Goal: Information Seeking & Learning: Learn about a topic

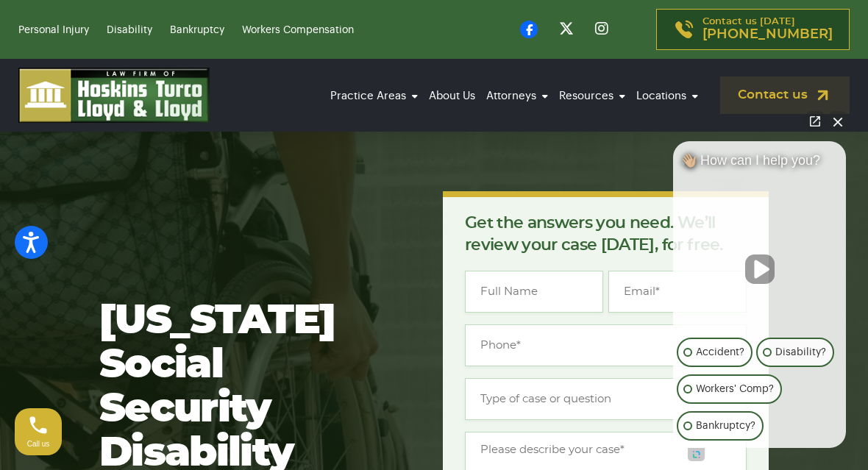
click at [300, 177] on link "Physical Disorders" at bounding box center [347, 193] width 147 height 32
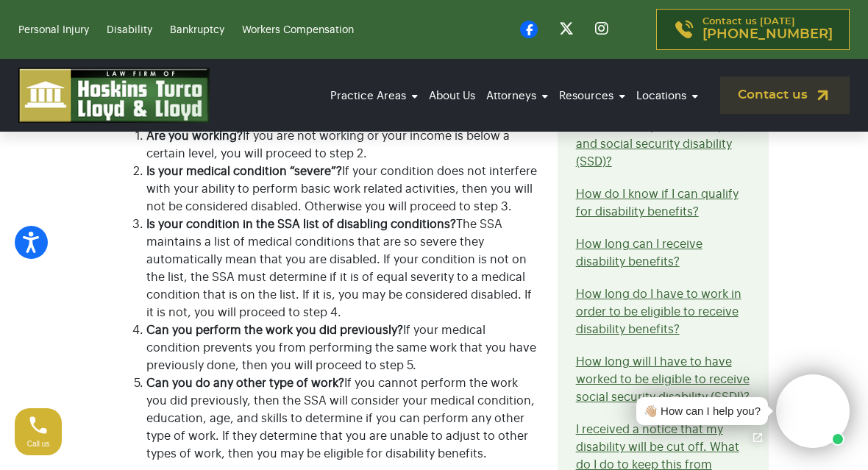
scroll to position [631, 0]
click at [596, 216] on link "How do I know if I can qualify for disability benefits?" at bounding box center [657, 202] width 163 height 29
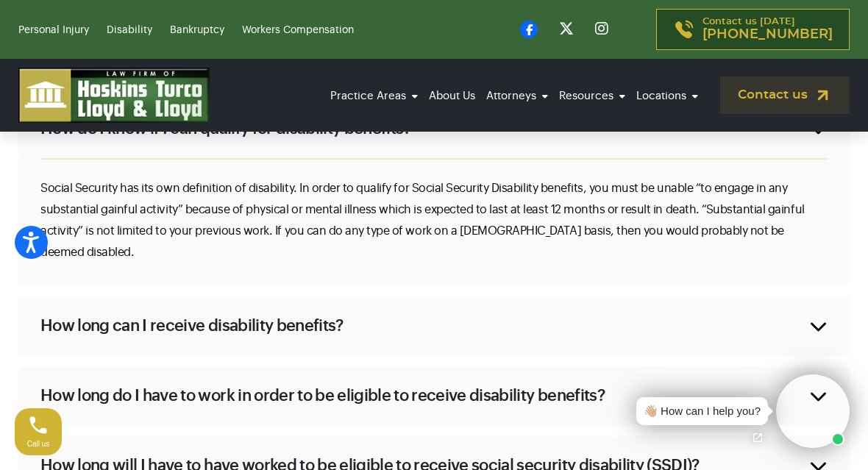
scroll to position [1180, 0]
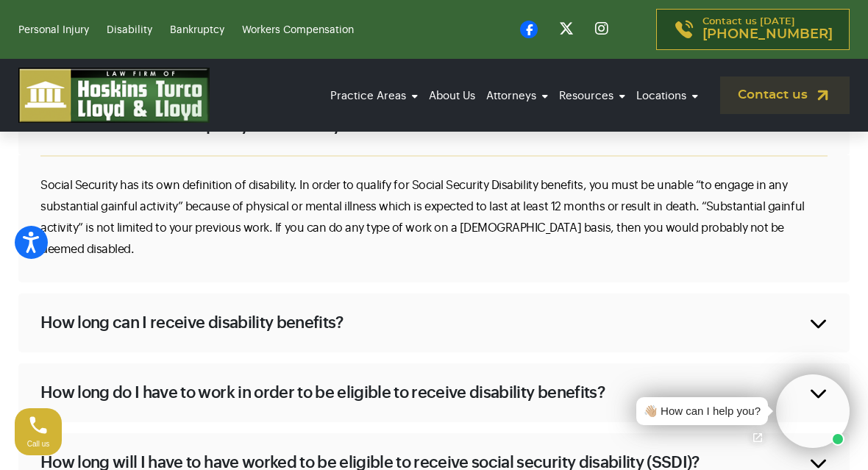
click at [252, 382] on div "How long do I have to work in order to be eligible to receive disability benefi…" at bounding box center [434, 393] width 832 height 59
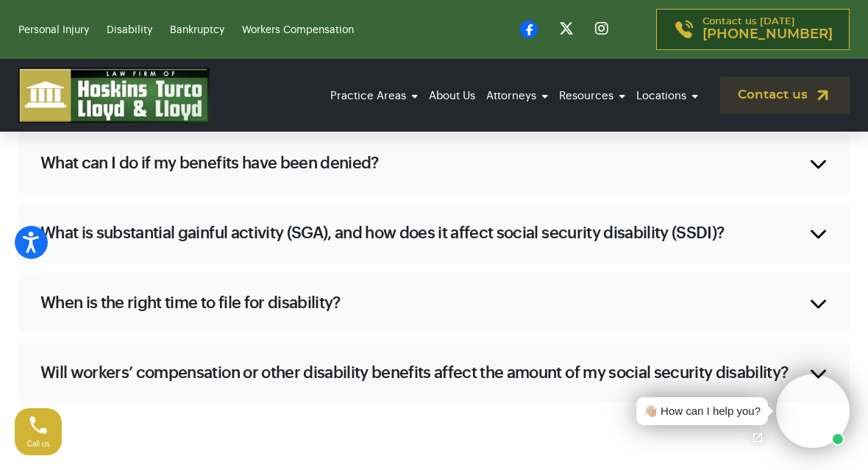
scroll to position [1734, 0]
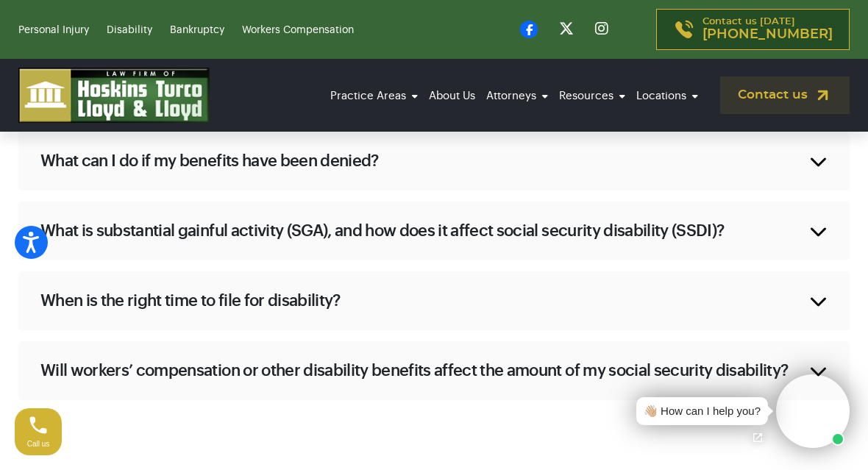
click at [189, 290] on h2 "When is the right time to file for disability?" at bounding box center [190, 301] width 300 height 22
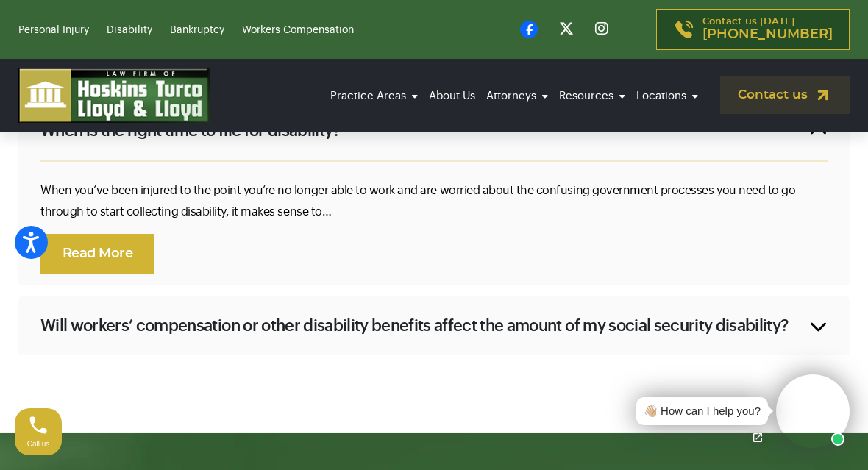
click at [45, 35] on link "Personal Injury" at bounding box center [53, 30] width 71 height 10
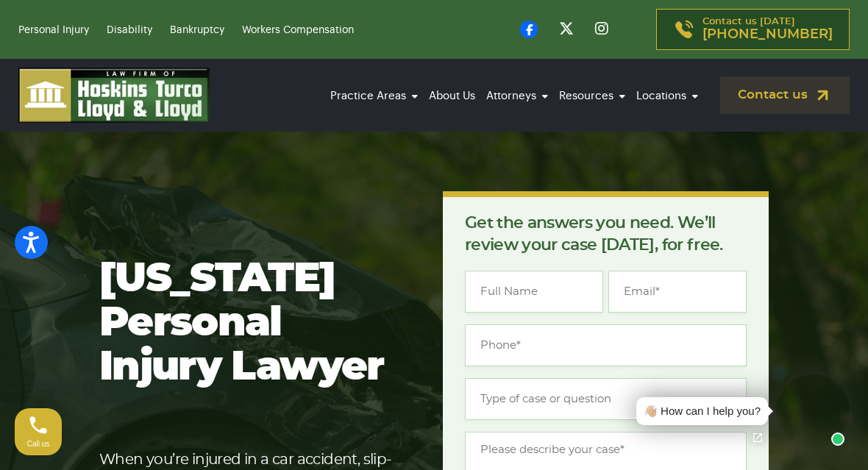
click at [293, 210] on link "Brain Injury" at bounding box center [347, 226] width 147 height 32
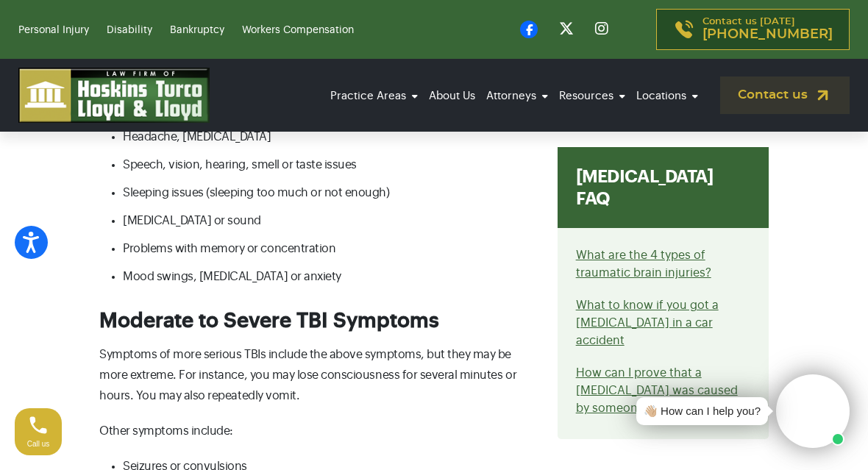
scroll to position [2498, 0]
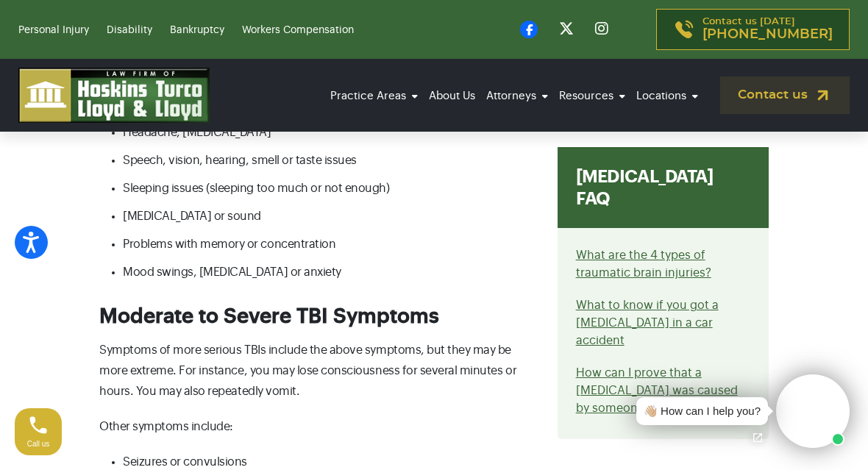
click at [149, 237] on ul "Short loss of consciousness A state of confusion, feeling dazed or feeling diso…" at bounding box center [319, 160] width 441 height 244
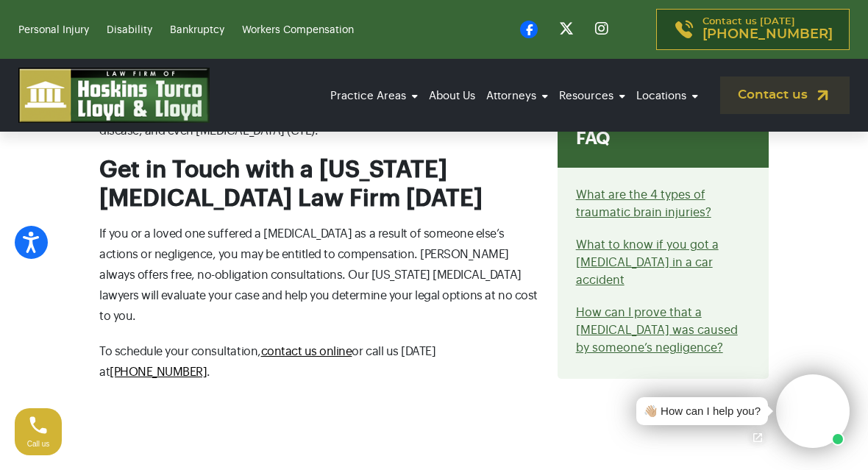
scroll to position [3242, 0]
click at [625, 306] on link "How can I prove that a traumatic brain injury was caused by someone’s negligenc…" at bounding box center [657, 329] width 162 height 47
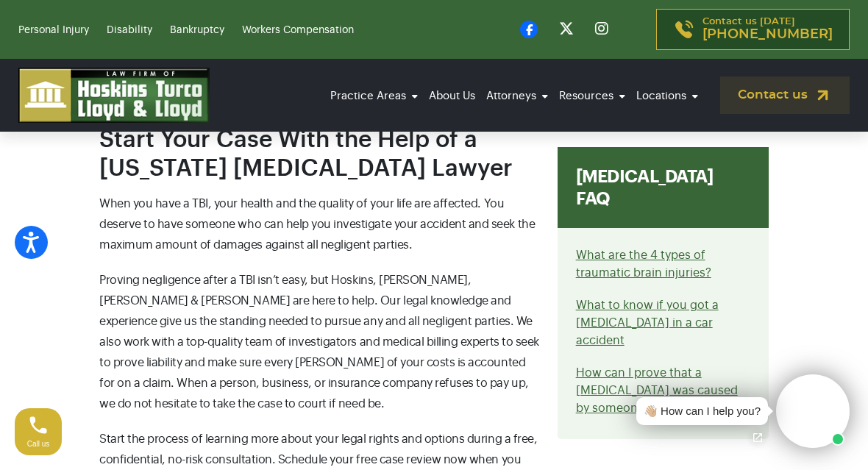
scroll to position [2838, 0]
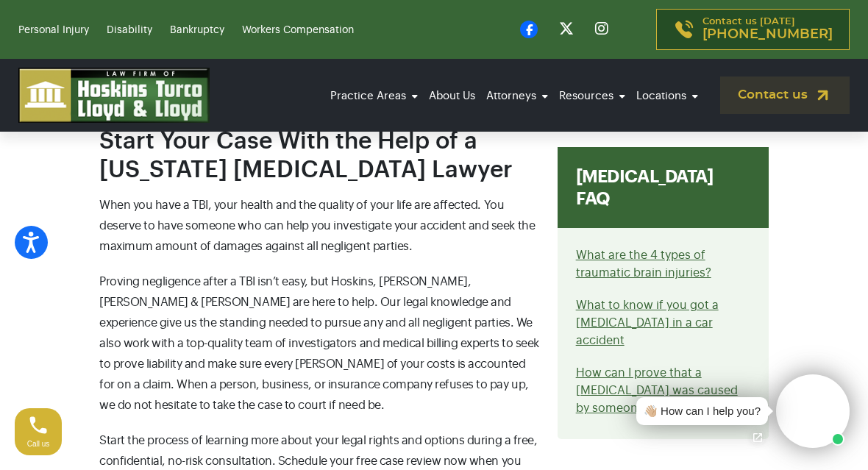
click at [593, 249] on link "What are the 4 types of traumatic brain injuries?" at bounding box center [643, 263] width 135 height 29
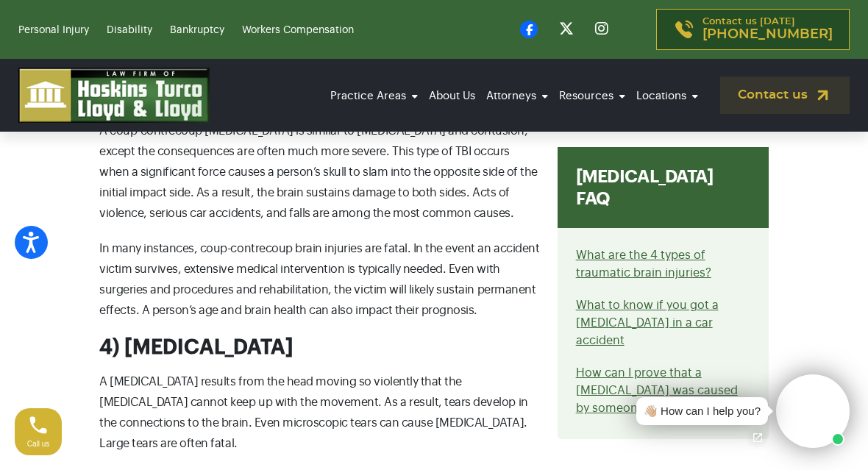
scroll to position [1900, 0]
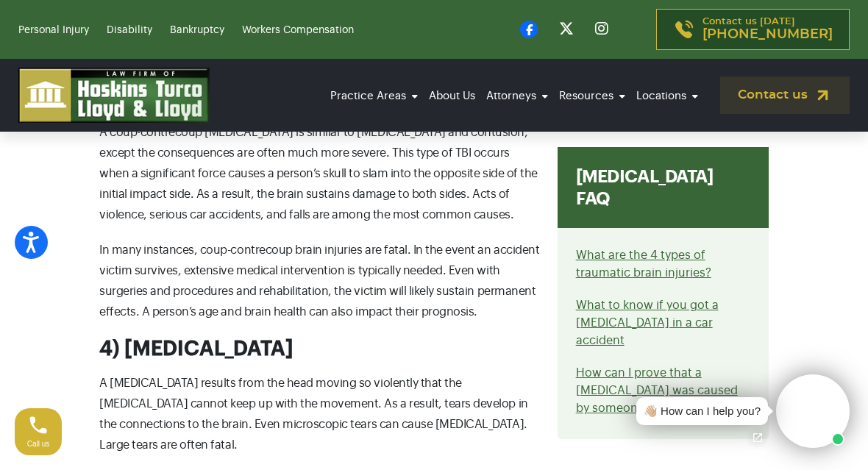
click at [129, 32] on link "Disability" at bounding box center [130, 30] width 46 height 10
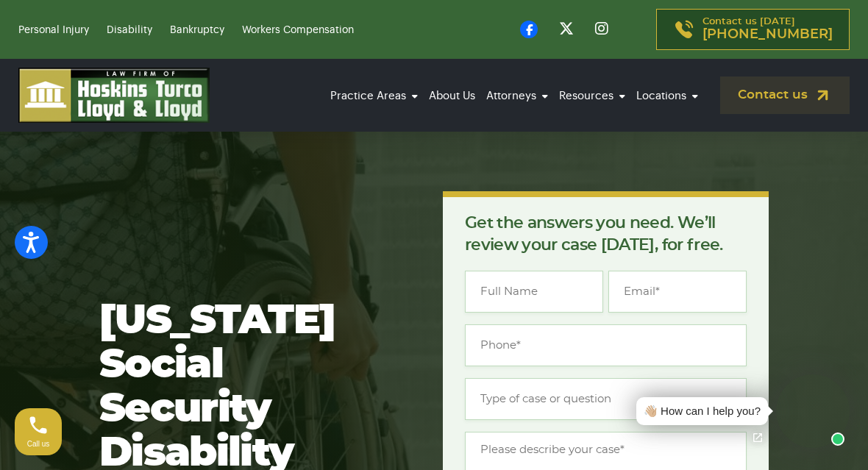
click at [137, 25] on link "Disability" at bounding box center [130, 30] width 46 height 10
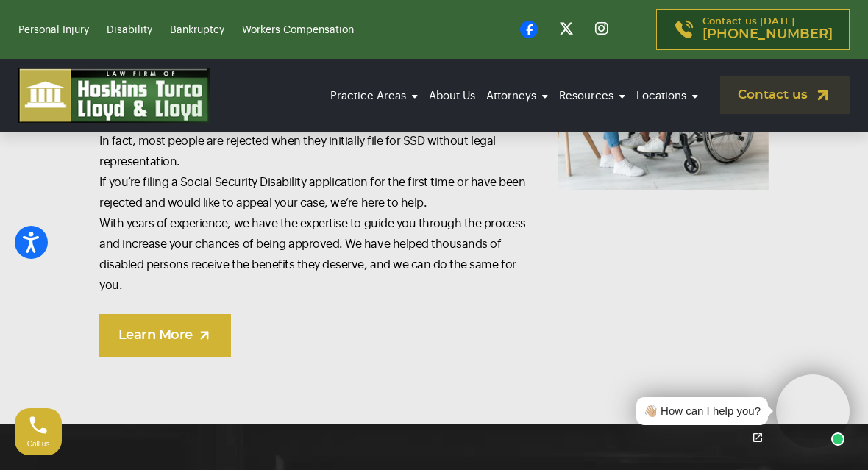
scroll to position [1271, 0]
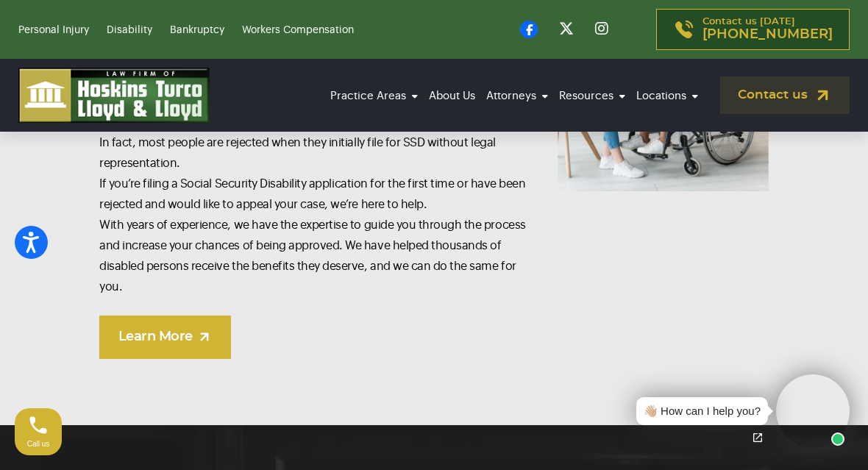
click at [155, 316] on link "Learn More" at bounding box center [165, 337] width 132 height 43
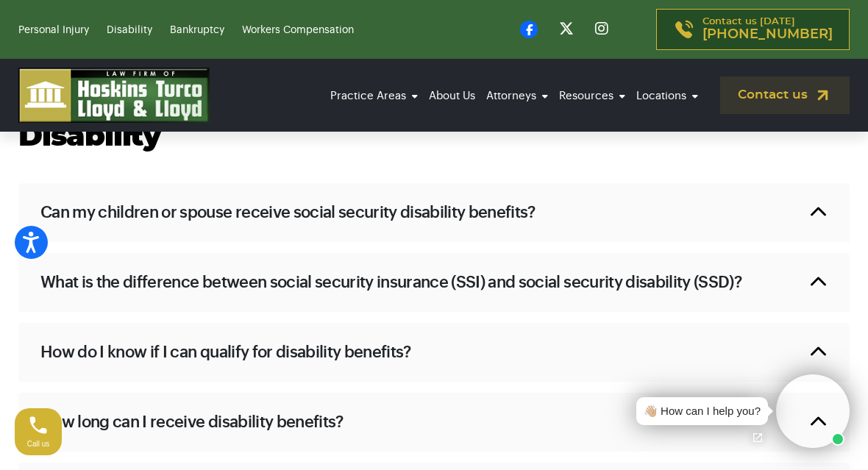
scroll to position [954, 0]
click at [149, 280] on h2 "What is the difference between social security insurance (SSI) and social secur…" at bounding box center [390, 282] width 701 height 22
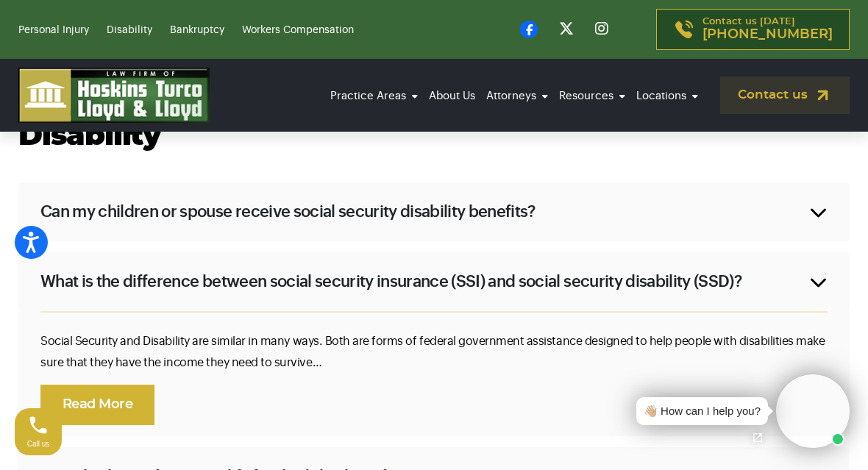
click at [99, 399] on link "Read More" at bounding box center [97, 405] width 114 height 40
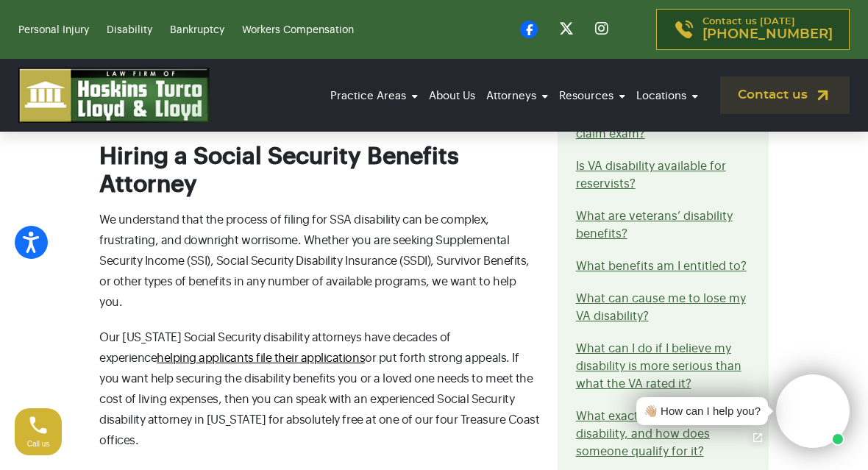
scroll to position [2779, 0]
